Goal: Communication & Community: Answer question/provide support

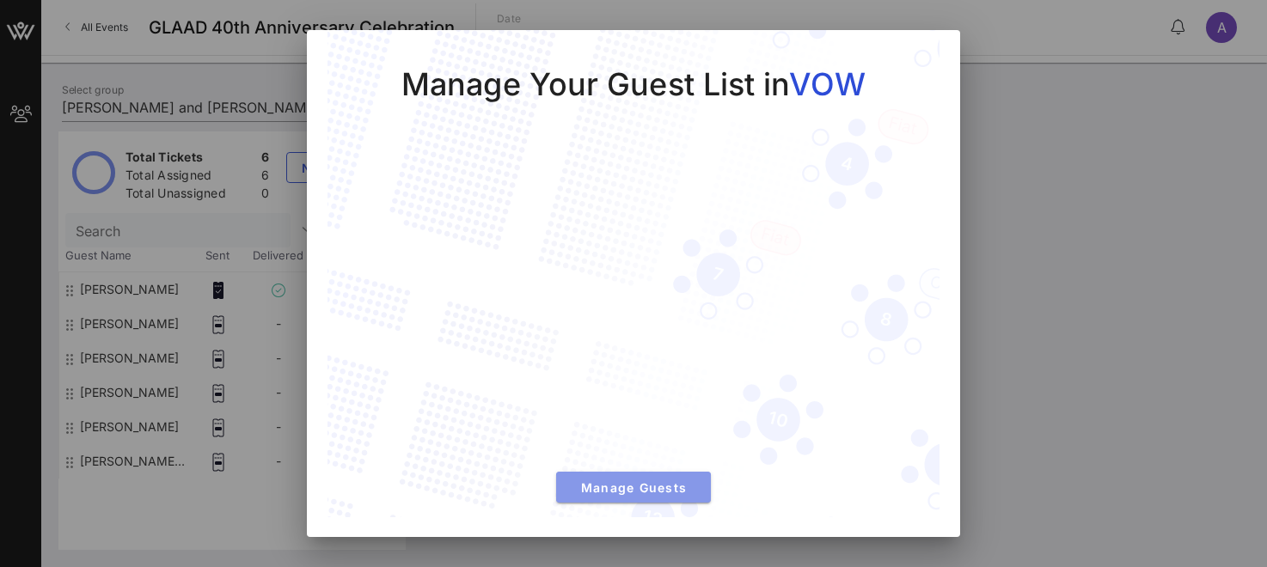
click at [653, 484] on span "Manage Guests" at bounding box center [633, 488] width 127 height 15
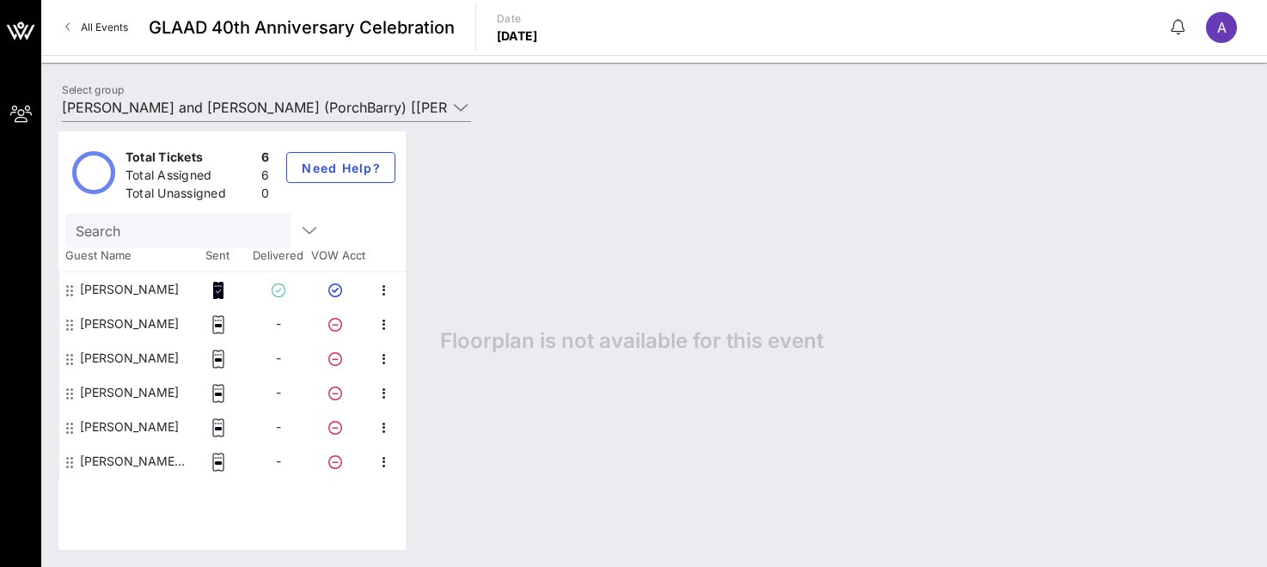
click at [218, 328] on icon at bounding box center [218, 325] width 17 height 19
click at [97, 325] on div "[PERSON_NAME]" at bounding box center [129, 324] width 99 height 34
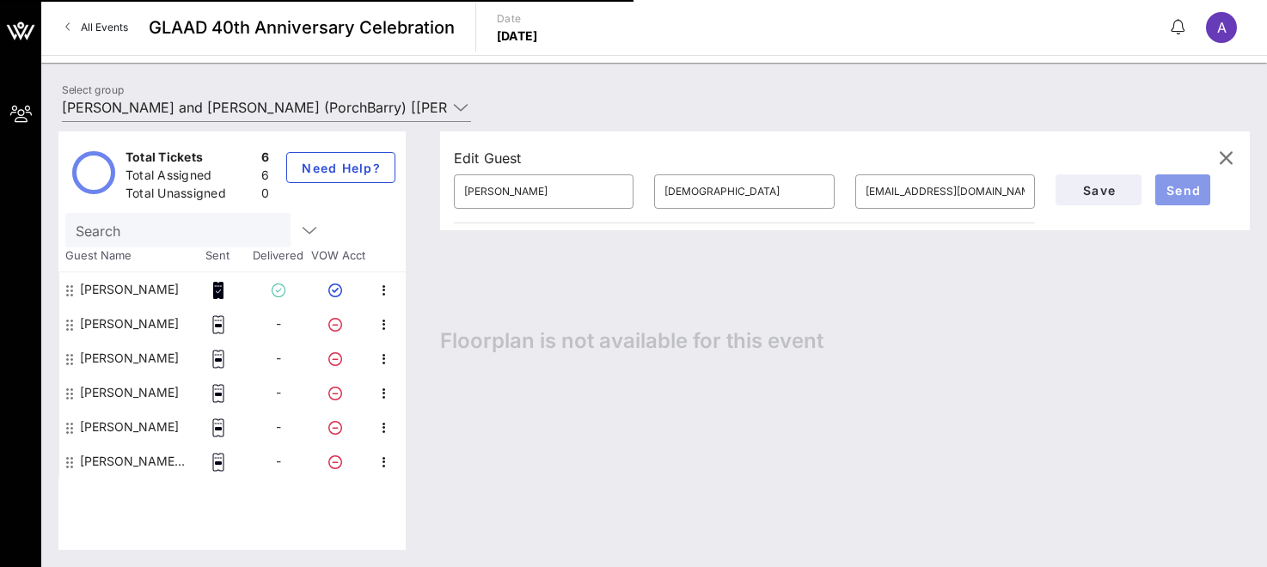
click at [1170, 192] on span "Send" at bounding box center [1182, 190] width 41 height 15
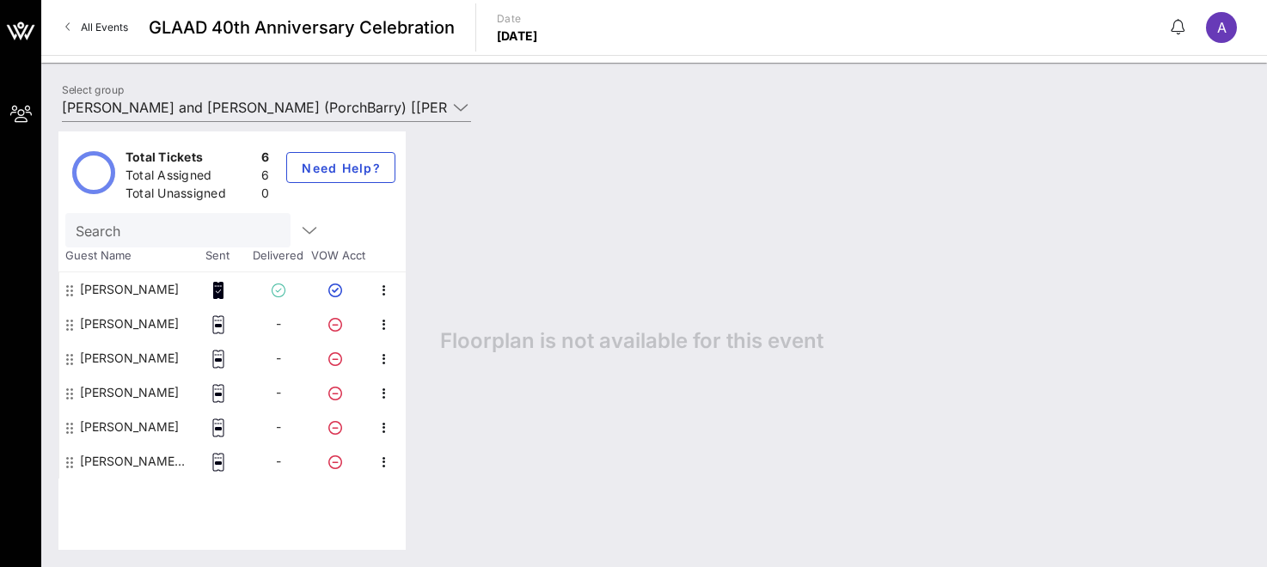
click at [218, 358] on rect at bounding box center [219, 359] width 6 height 3
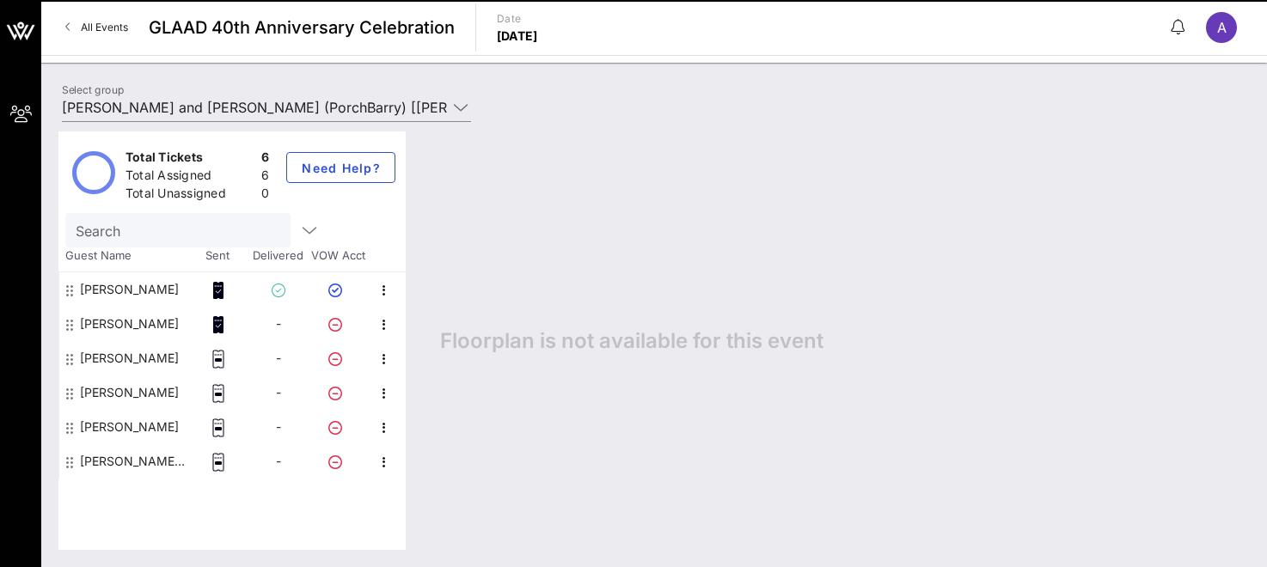
click at [218, 361] on icon at bounding box center [218, 359] width 17 height 19
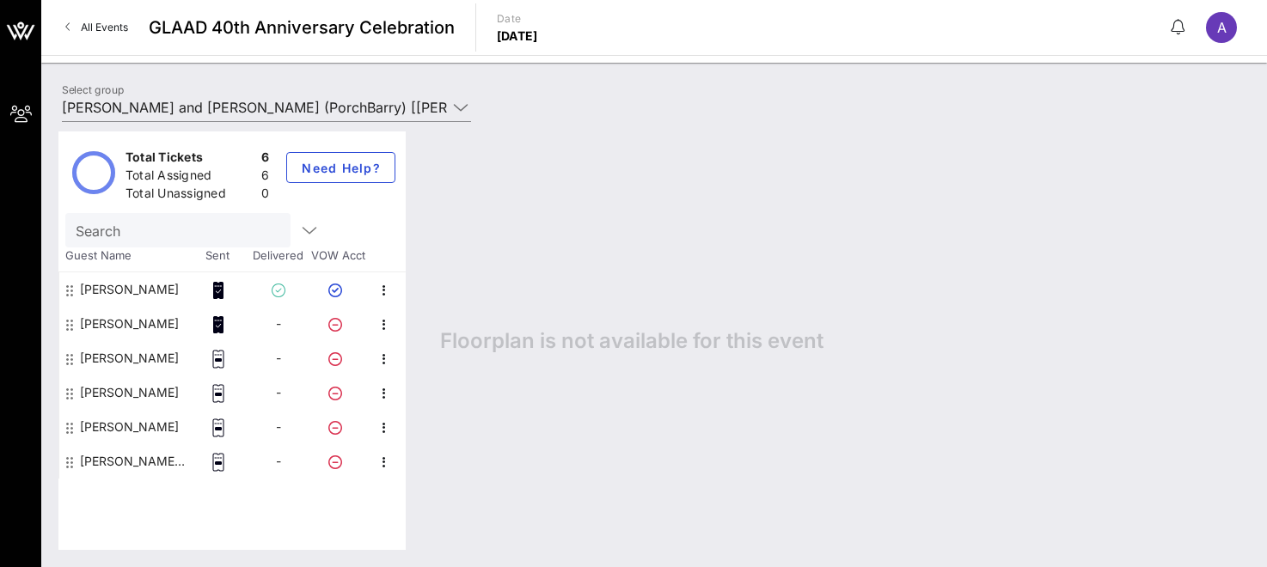
click at [112, 360] on div "[PERSON_NAME]" at bounding box center [129, 358] width 99 height 34
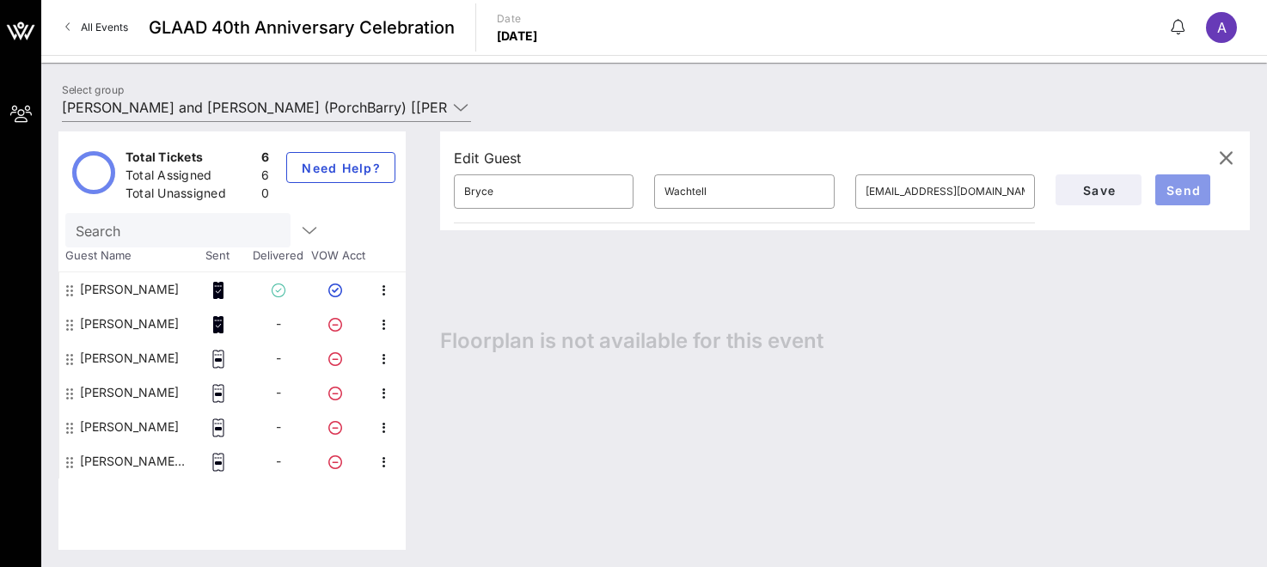
click at [1187, 192] on span "Send" at bounding box center [1182, 190] width 41 height 15
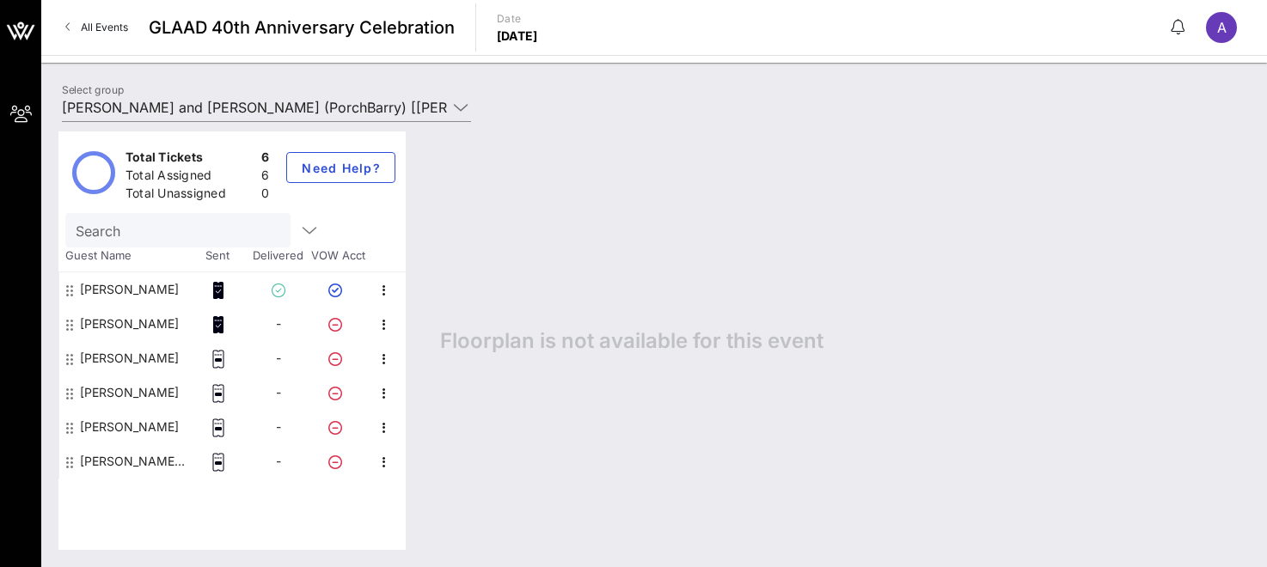
click at [129, 395] on div "[PERSON_NAME]" at bounding box center [129, 393] width 99 height 34
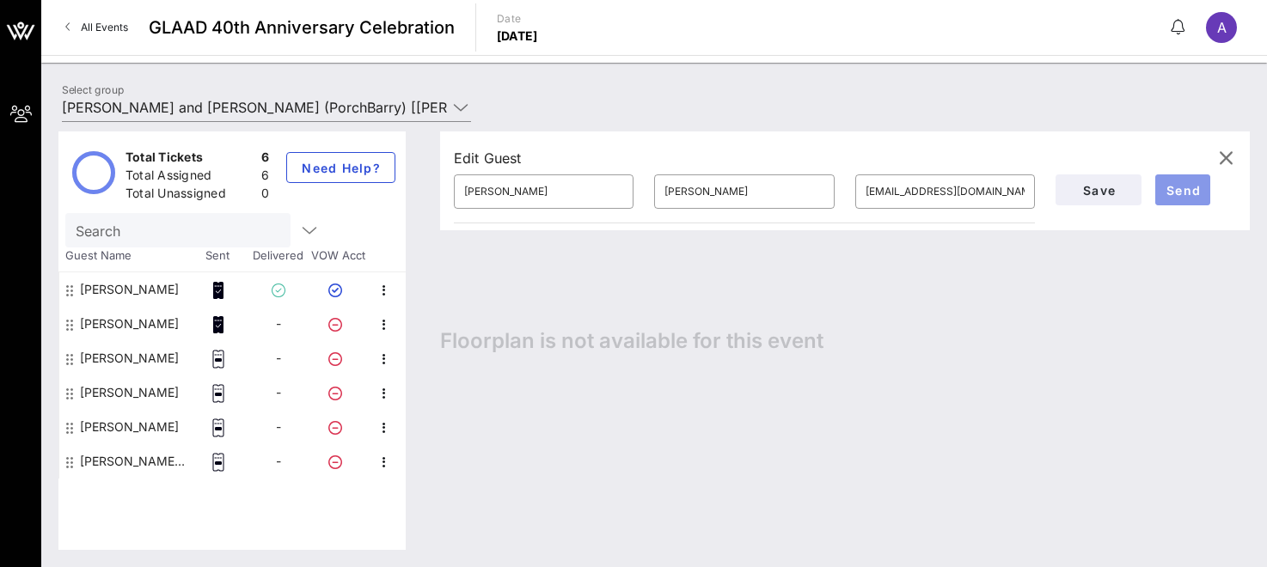
click at [1186, 197] on span "Send" at bounding box center [1182, 190] width 41 height 15
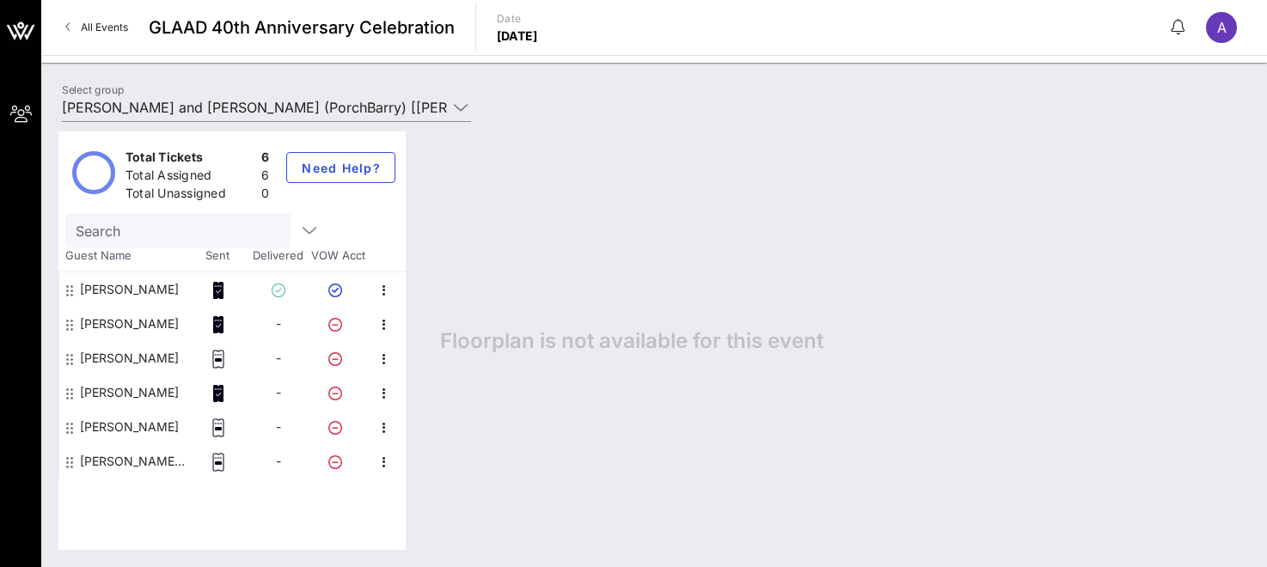
click at [151, 360] on div "[PERSON_NAME]" at bounding box center [129, 358] width 99 height 34
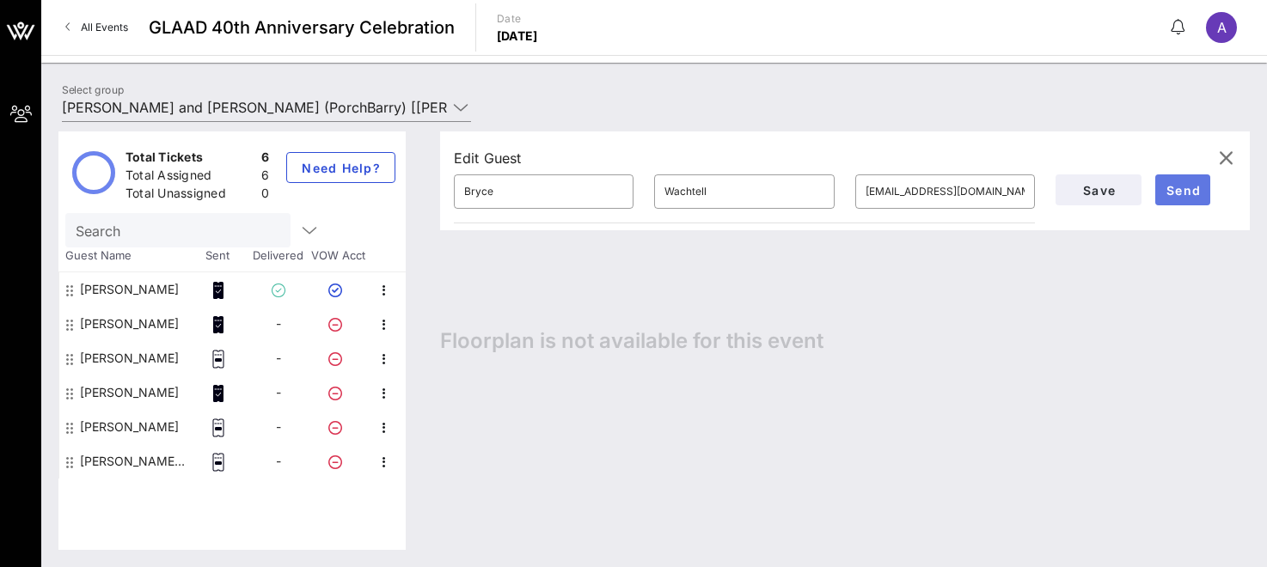
click at [1176, 187] on span "Send" at bounding box center [1182, 190] width 41 height 15
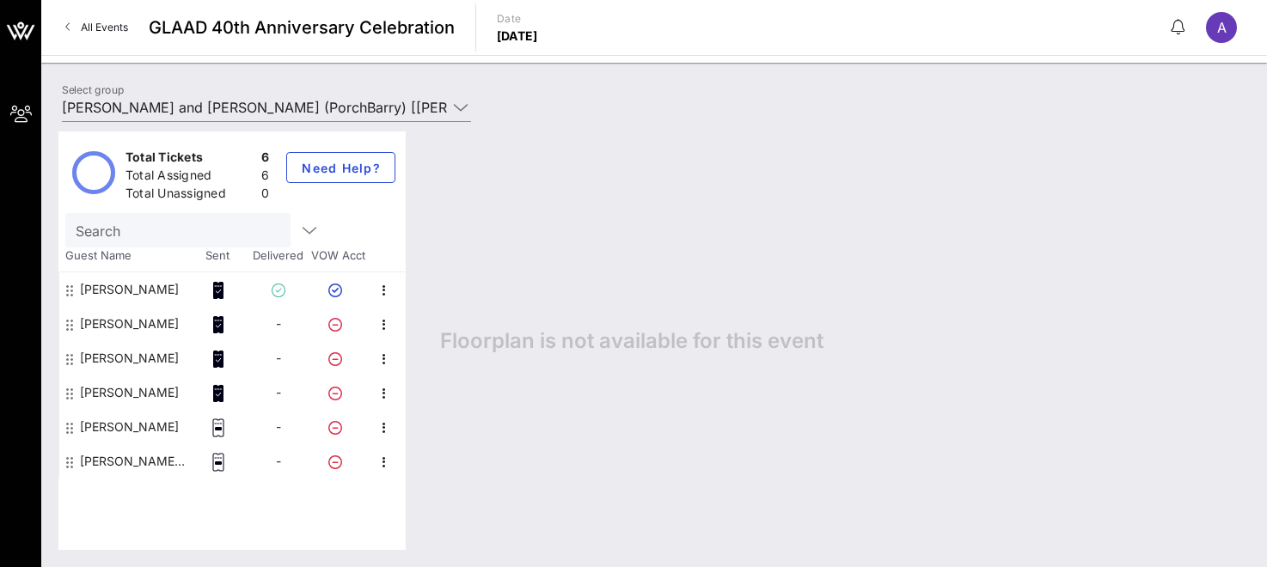
click at [148, 430] on div "[PERSON_NAME]" at bounding box center [129, 427] width 99 height 34
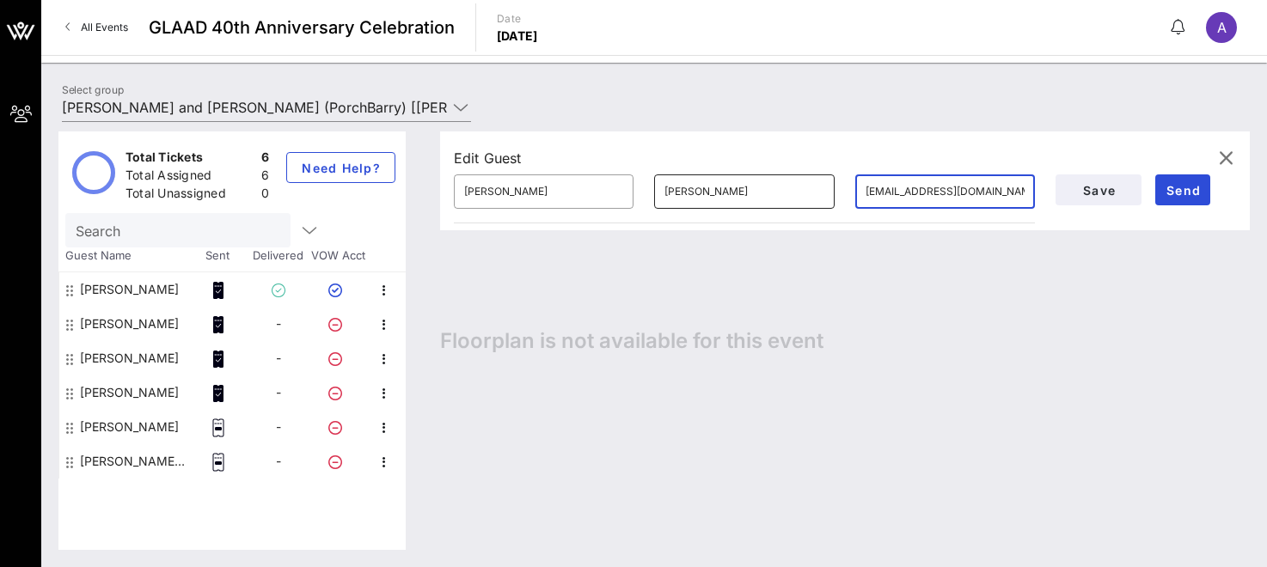
drag, startPoint x: 1003, startPoint y: 194, endPoint x: 826, endPoint y: 182, distance: 177.5
click at [815, 183] on div "​ [PERSON_NAME] ​ [PERSON_NAME] ​ [EMAIL_ADDRESS][DOMAIN_NAME]" at bounding box center [745, 191] width 603 height 55
type input "[EMAIL_ADDRESS][DOMAIN_NAME]"
click at [1189, 196] on span "Send" at bounding box center [1182, 190] width 41 height 15
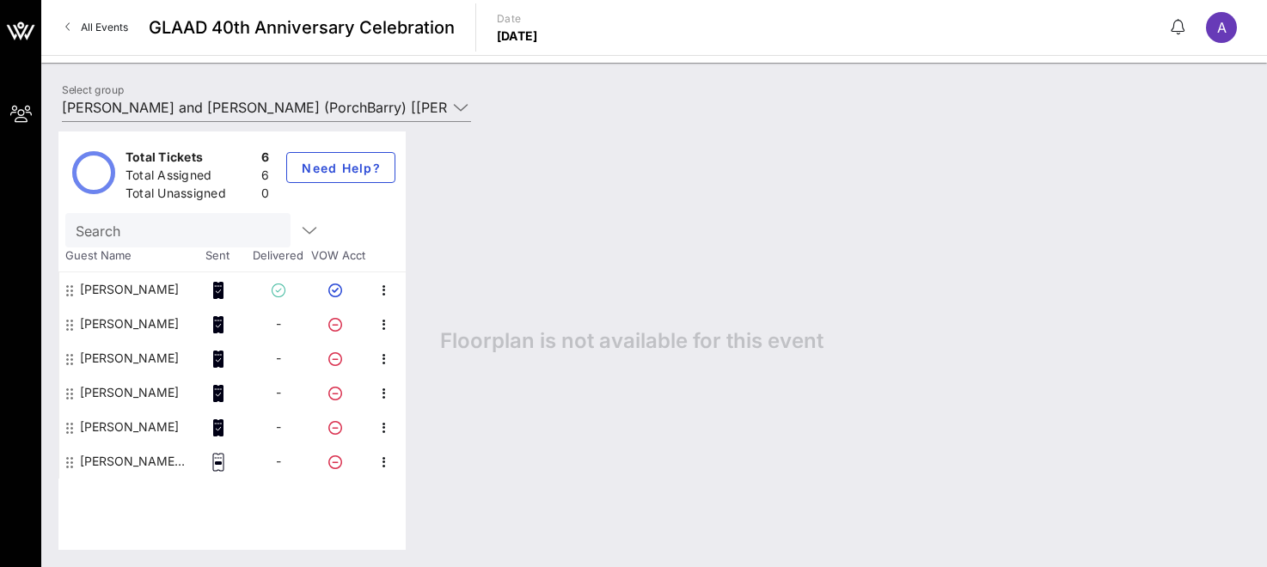
click at [136, 464] on div "[PERSON_NAME] Bond" at bounding box center [134, 461] width 108 height 34
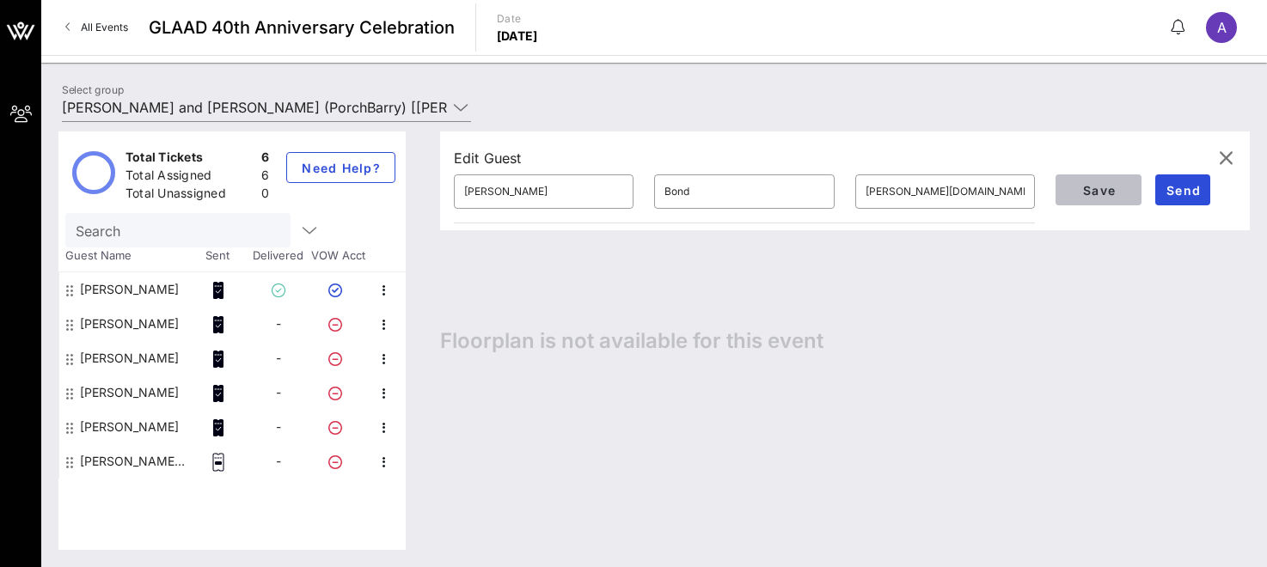
drag, startPoint x: 1115, startPoint y: 195, endPoint x: 1192, endPoint y: 207, distance: 78.3
click at [1192, 207] on div "Save Send" at bounding box center [1145, 190] width 201 height 52
click at [1187, 193] on span "Send" at bounding box center [1182, 190] width 41 height 15
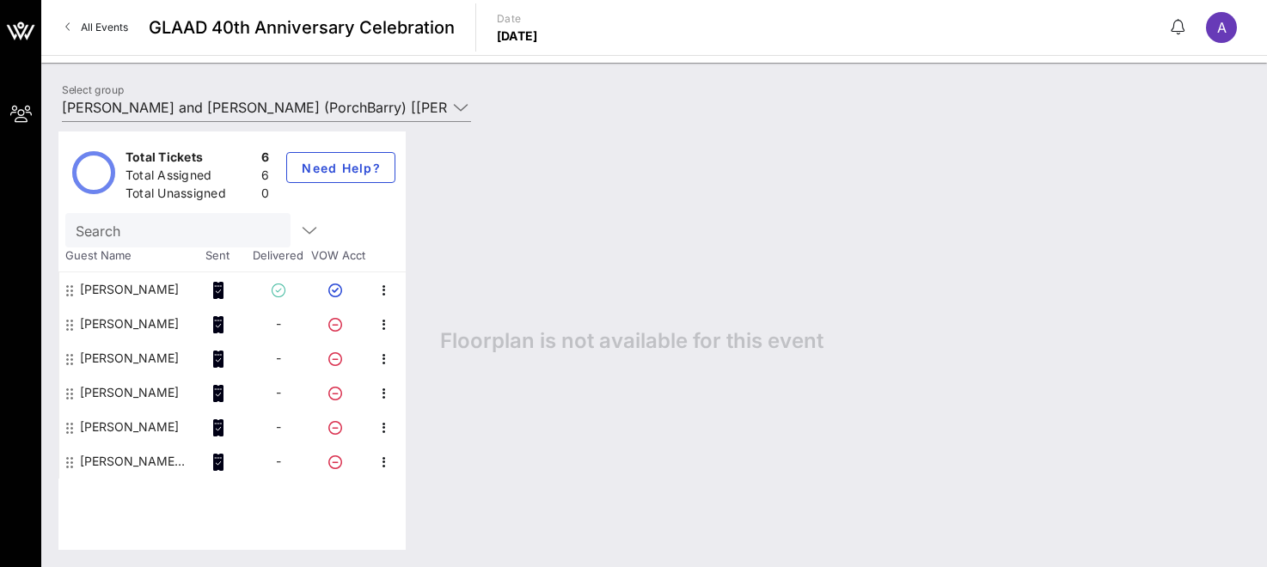
click at [221, 293] on icon at bounding box center [218, 290] width 10 height 17
click at [137, 290] on div "[PERSON_NAME]" at bounding box center [129, 290] width 99 height 34
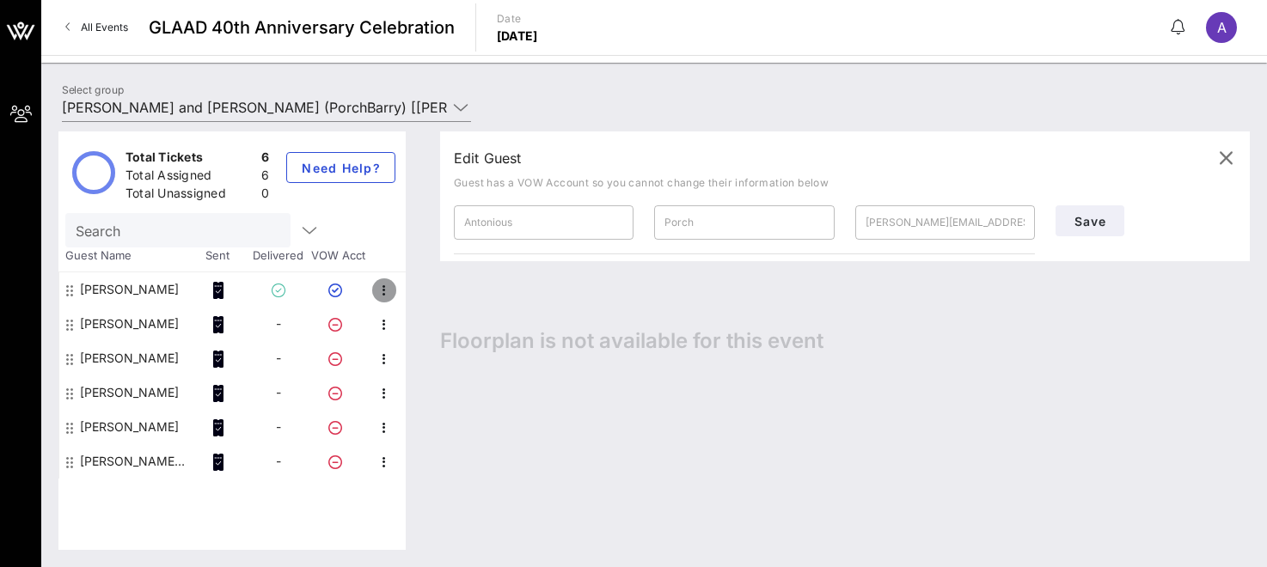
click at [387, 291] on icon "button" at bounding box center [384, 290] width 21 height 21
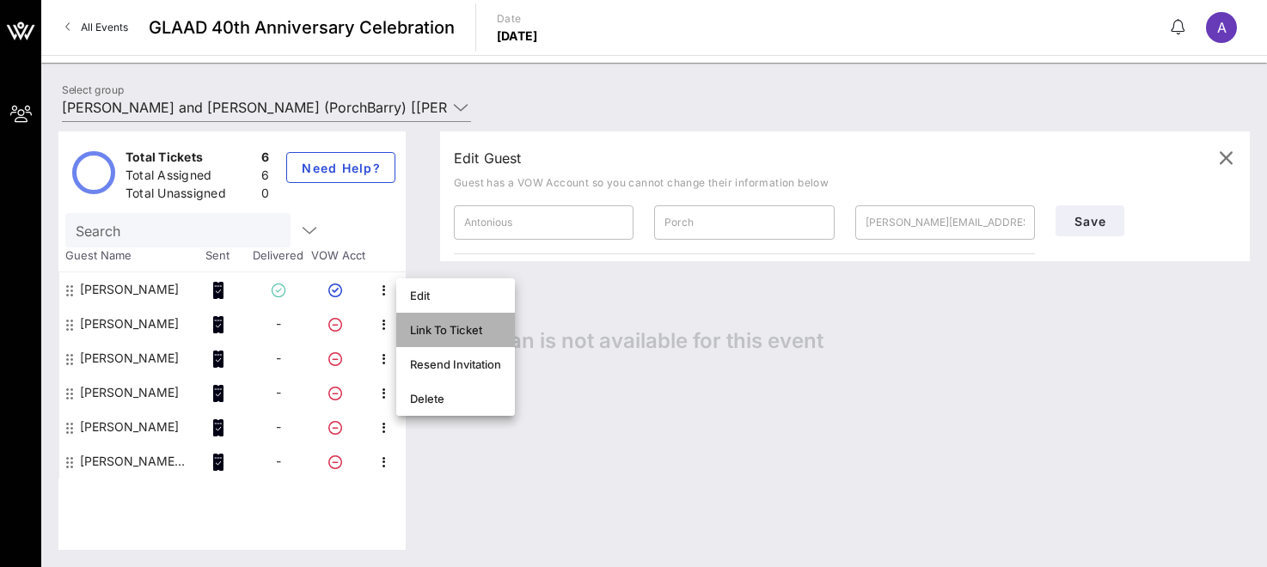
click at [444, 334] on div "Link To Ticket" at bounding box center [455, 330] width 91 height 14
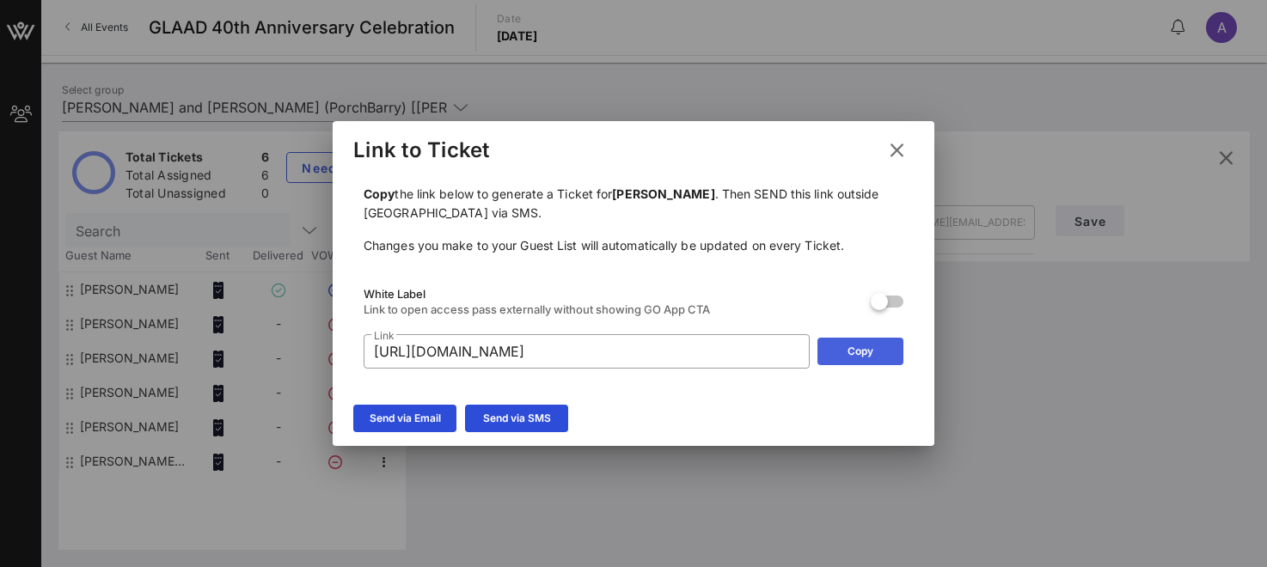
click at [877, 355] on button "Copy" at bounding box center [861, 352] width 86 height 28
click at [511, 422] on button "Send via SMS" at bounding box center [516, 419] width 103 height 28
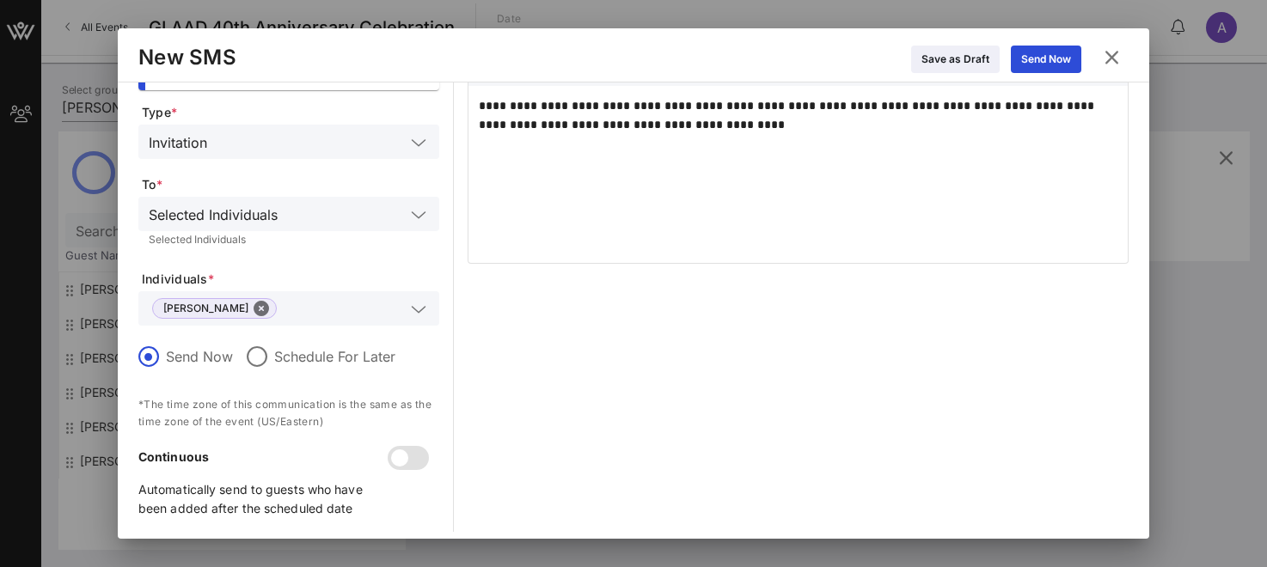
scroll to position [82, 0]
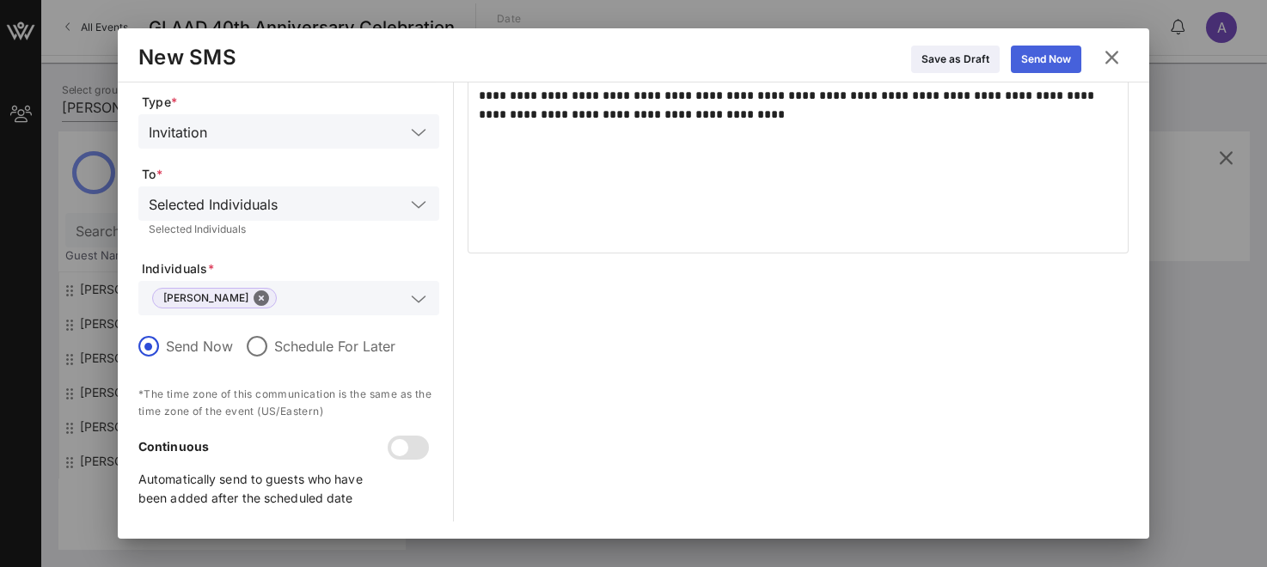
click at [1037, 66] on div "Send Now" at bounding box center [1046, 59] width 50 height 17
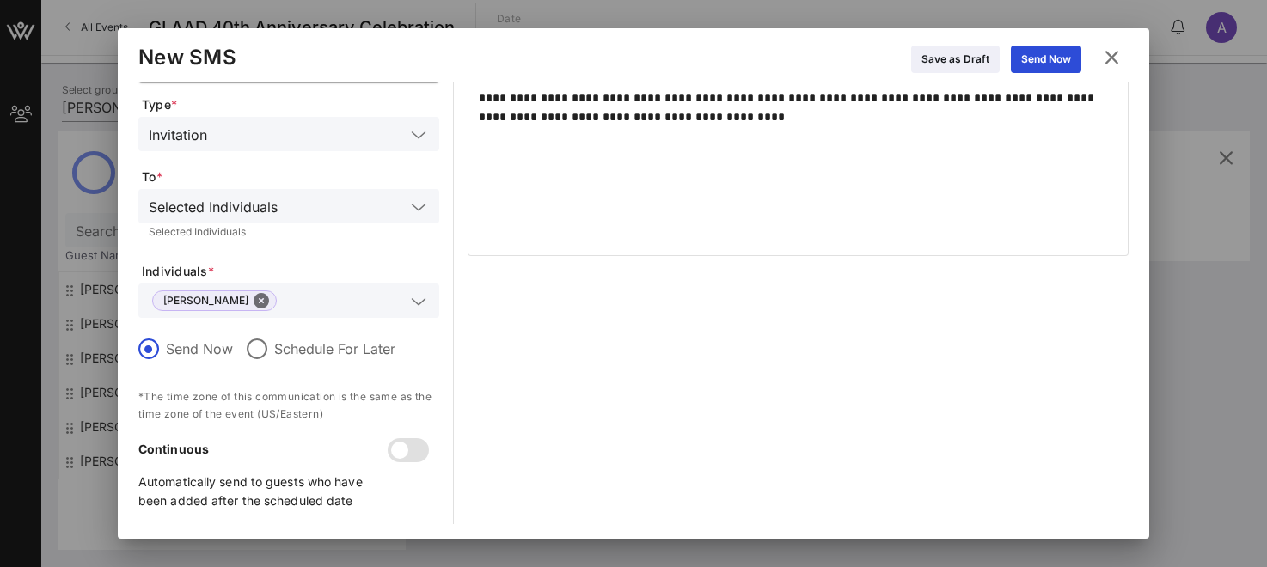
click at [426, 205] on div at bounding box center [418, 207] width 21 height 21
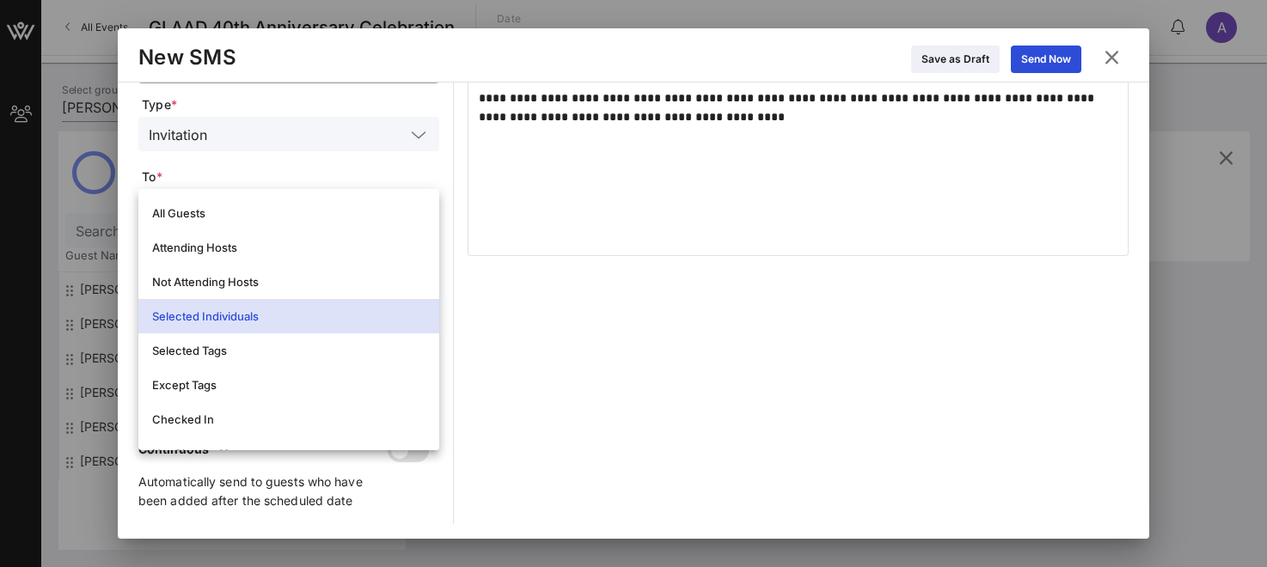
scroll to position [80, 0]
click at [592, 318] on div "**********" at bounding box center [798, 263] width 661 height 521
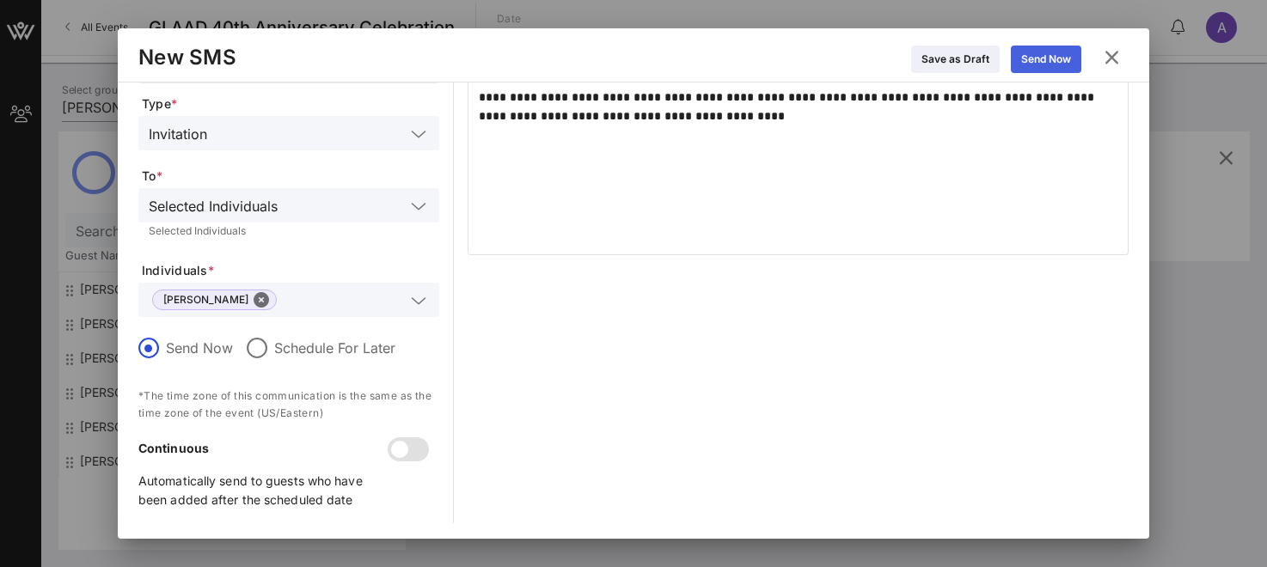
click at [1041, 62] on icon at bounding box center [1045, 58] width 13 height 11
click at [1114, 60] on icon at bounding box center [1112, 57] width 25 height 23
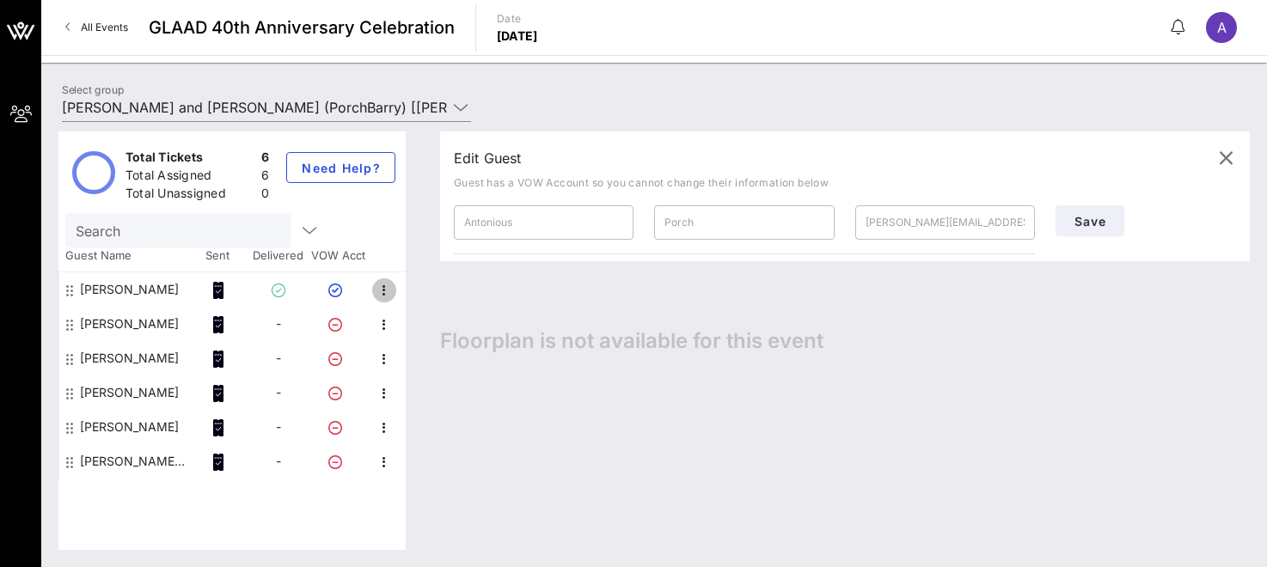
click at [386, 295] on icon "button" at bounding box center [384, 290] width 21 height 21
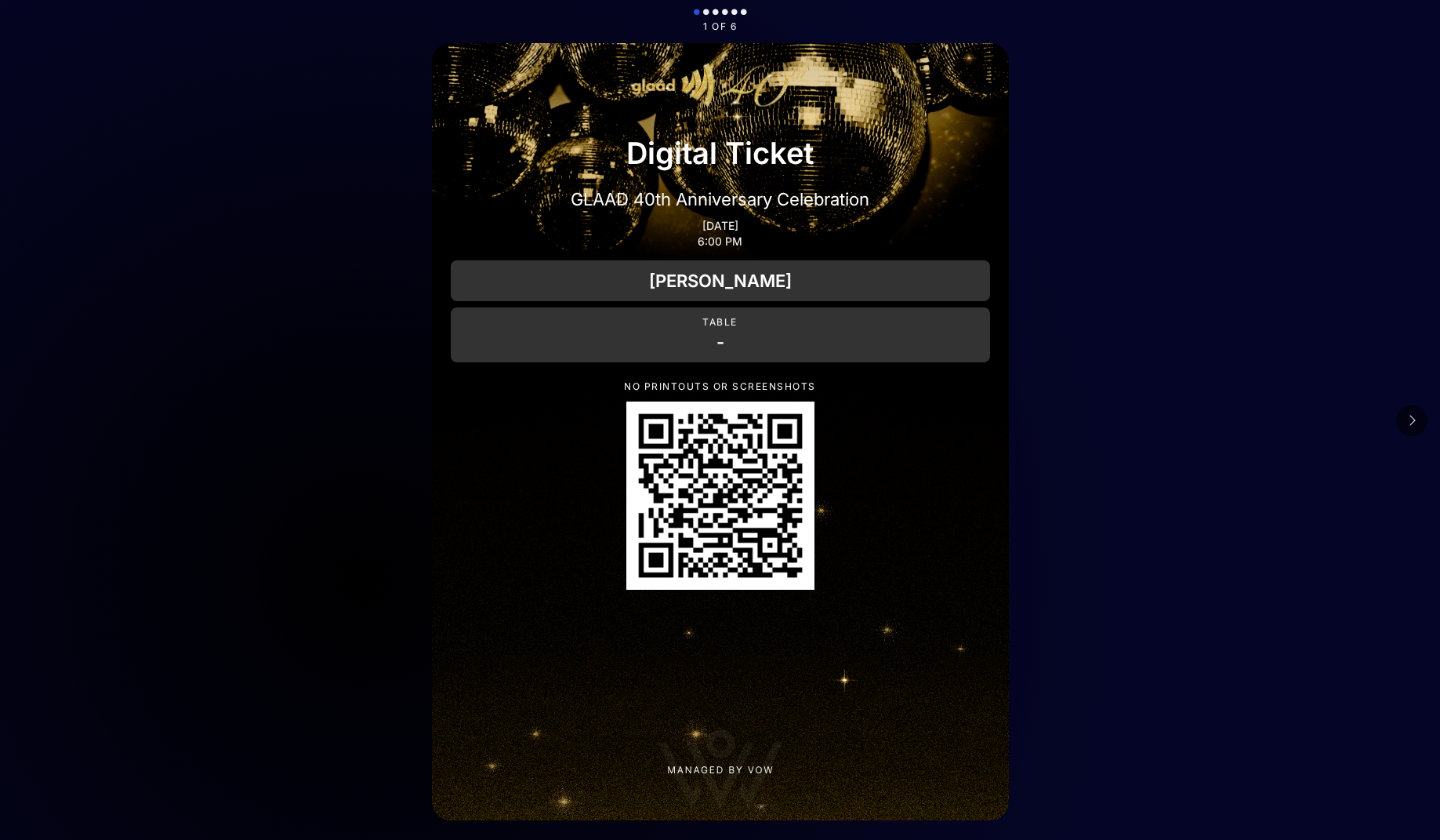
scroll to position [71, 0]
